Goal: Task Accomplishment & Management: Use online tool/utility

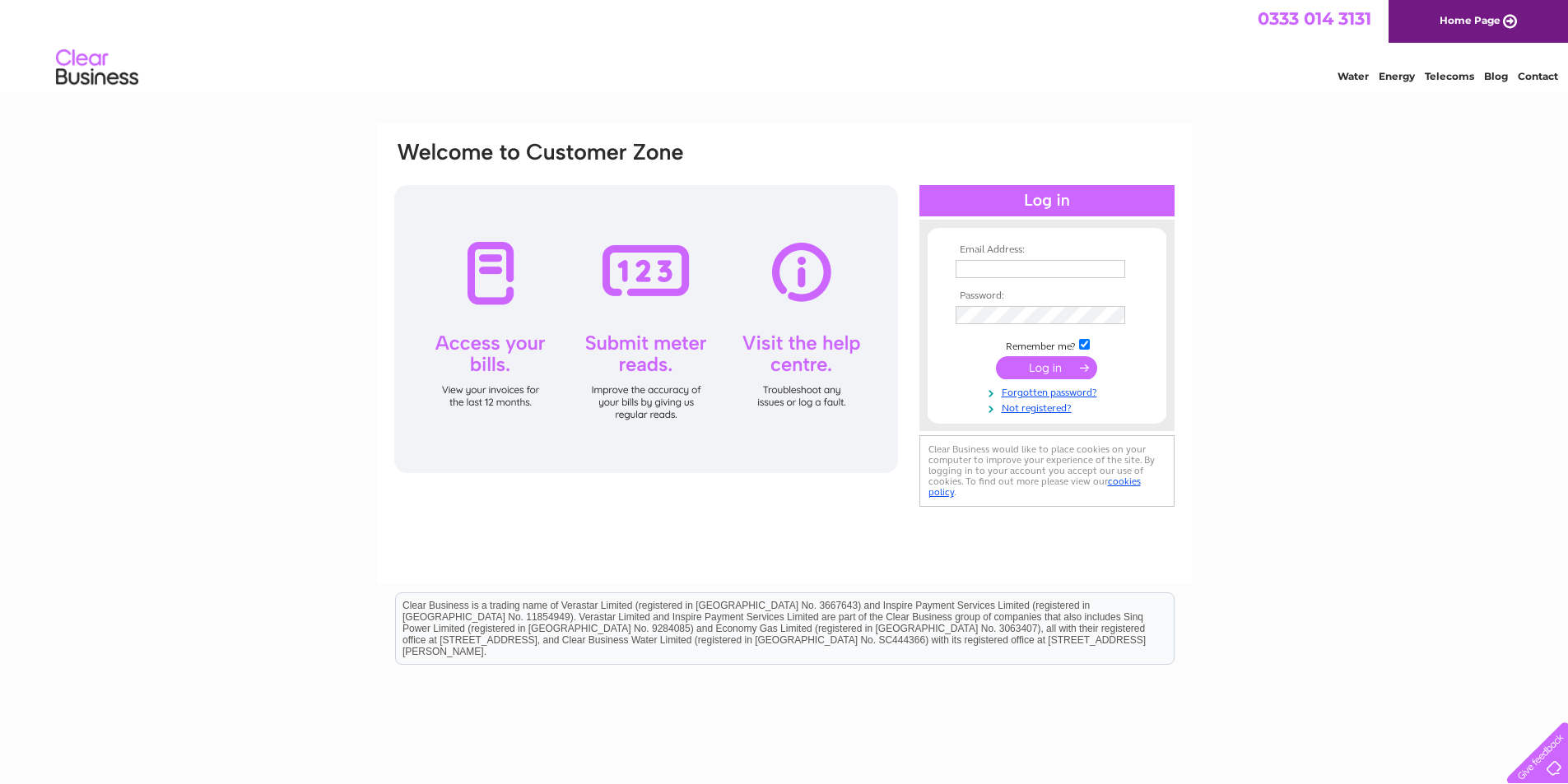
click at [988, 271] on input "text" at bounding box center [1040, 269] width 170 height 18
type input "[PERSON_NAME][EMAIL_ADDRESS][PERSON_NAME][DOMAIN_NAME]"
click at [996, 358] on input "submit" at bounding box center [1046, 369] width 101 height 23
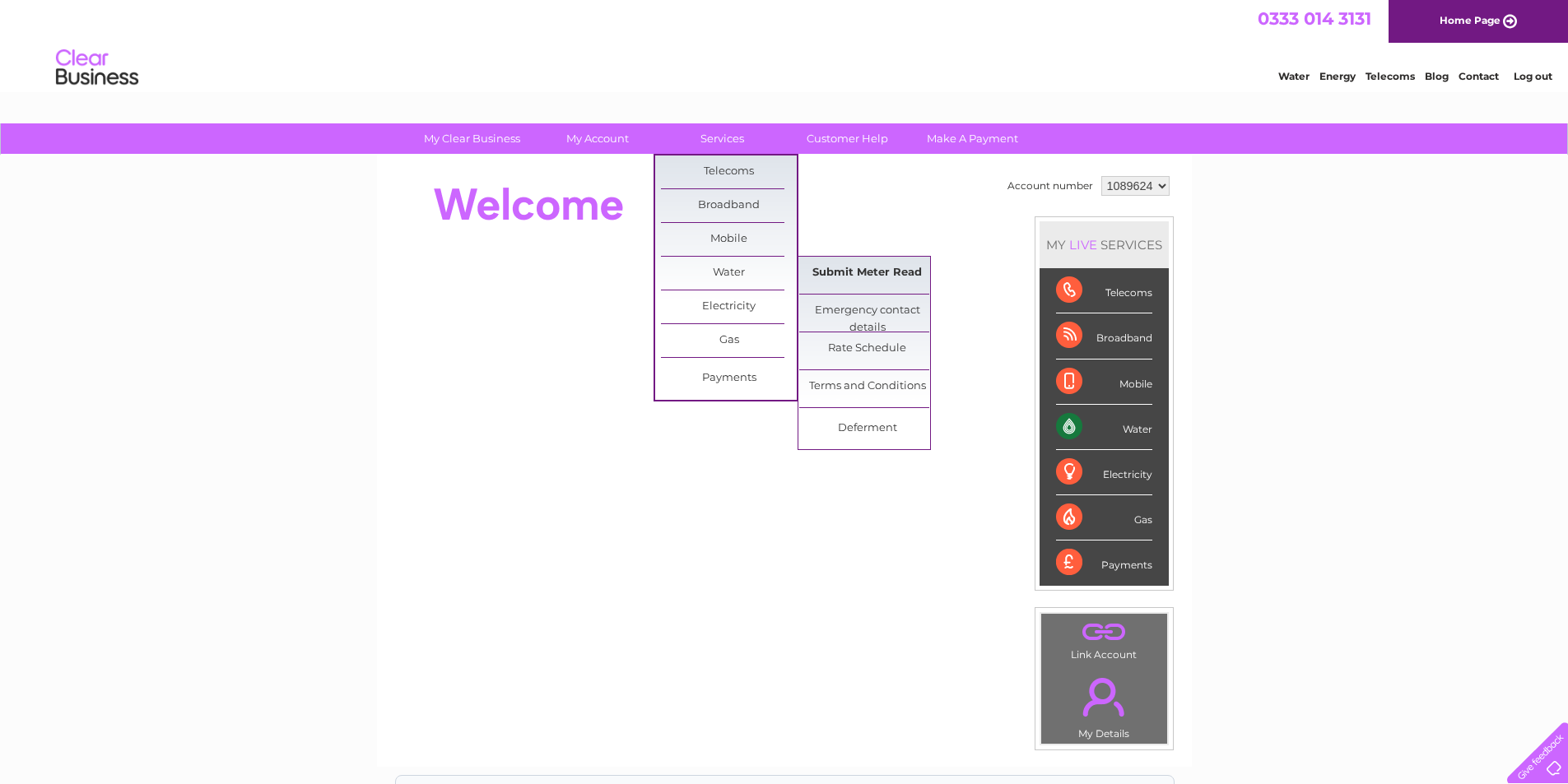
click at [846, 276] on link "Submit Meter Read" at bounding box center [867, 273] width 136 height 33
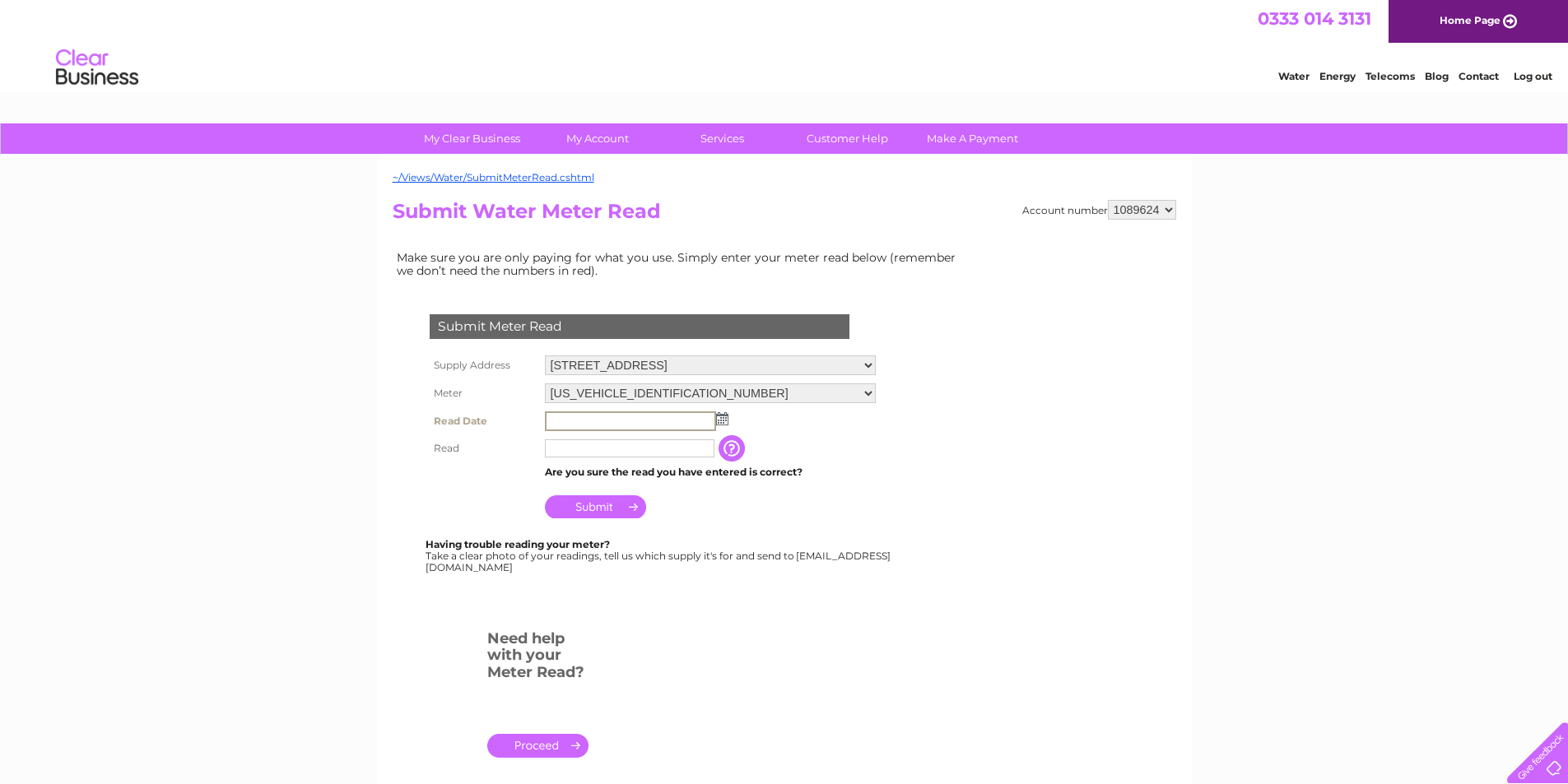
click at [558, 423] on input "text" at bounding box center [630, 421] width 171 height 20
click at [719, 418] on img at bounding box center [720, 418] width 12 height 13
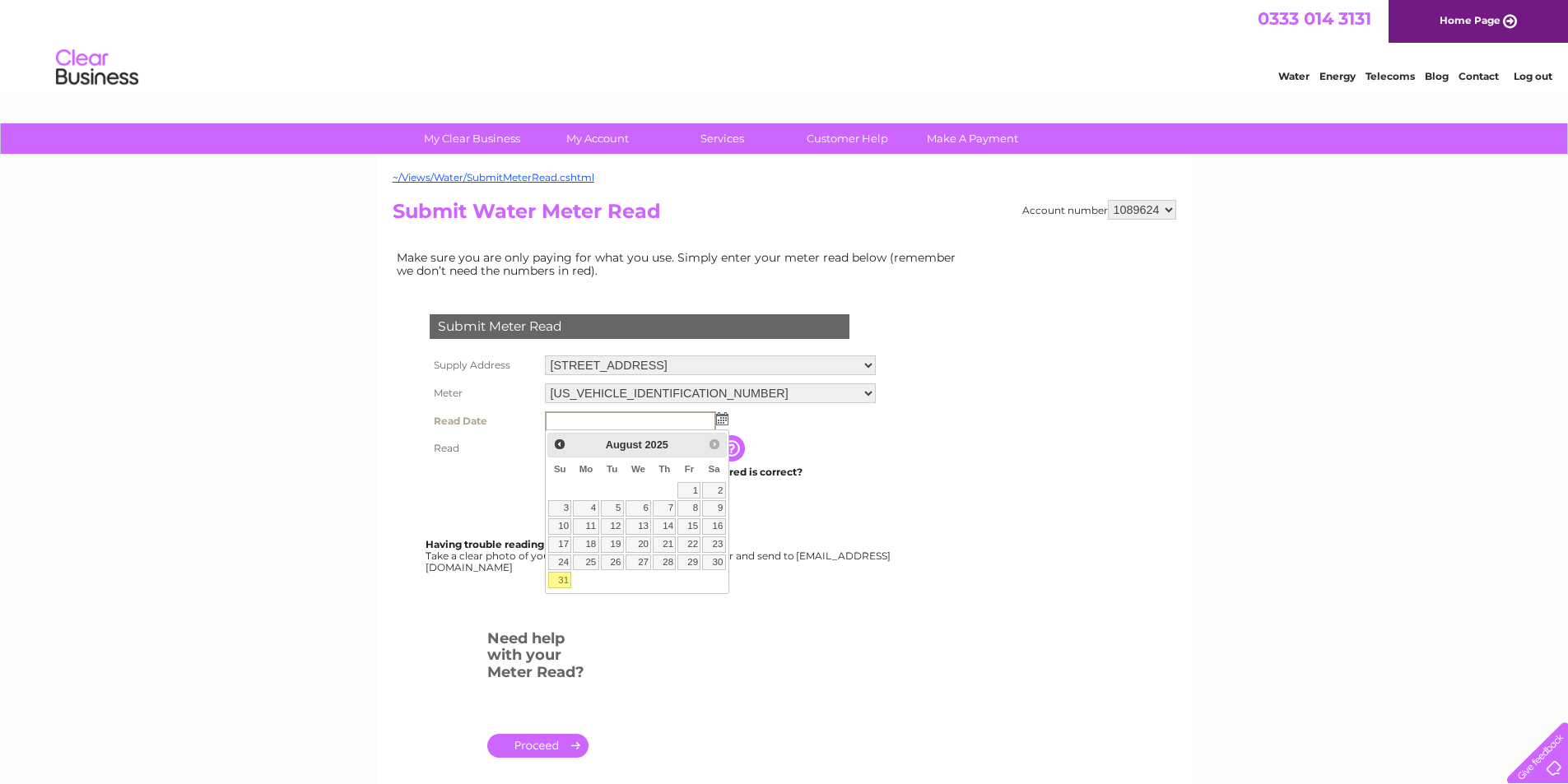
click at [562, 589] on link "31" at bounding box center [560, 580] width 23 height 17
type input "2025/08/31"
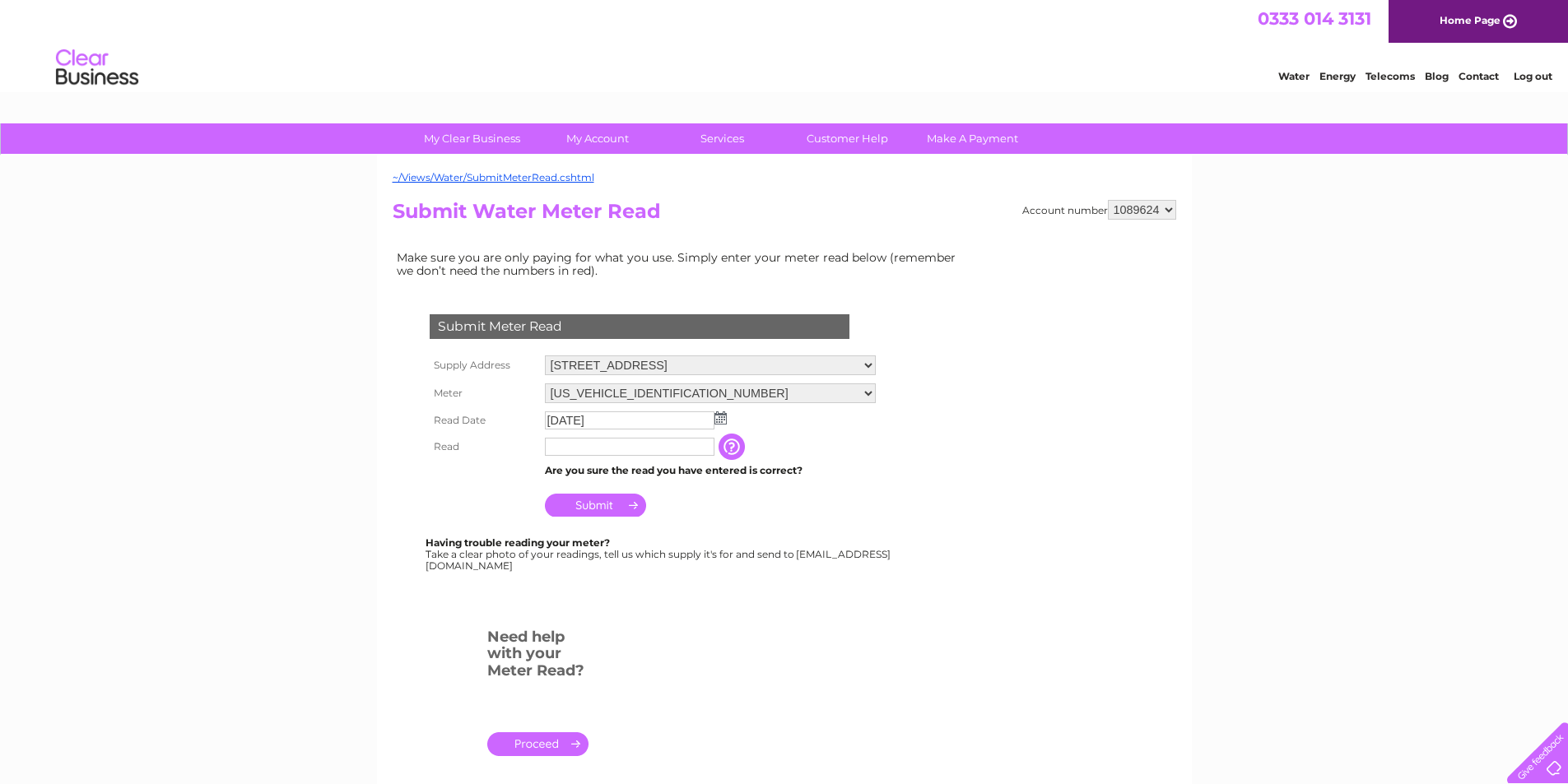
click at [590, 451] on input "text" at bounding box center [629, 447] width 170 height 18
type input "00124"
click at [612, 508] on input "Submit" at bounding box center [595, 507] width 101 height 23
